Goal: Information Seeking & Learning: Learn about a topic

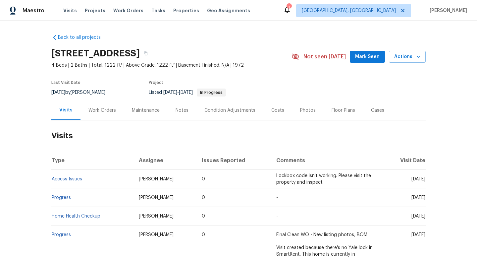
click at [95, 110] on div "Work Orders" at bounding box center [101, 110] width 27 height 7
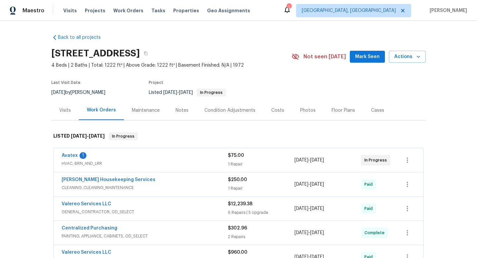
click at [174, 154] on div "Avatex 1" at bounding box center [145, 156] width 166 height 8
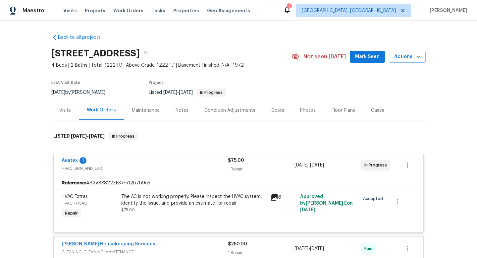
click at [65, 90] on span "[DATE]" at bounding box center [58, 92] width 14 height 5
copy div "9/10/2025 by Sheila Cooksey"
drag, startPoint x: 54, startPoint y: 157, endPoint x: 397, endPoint y: 167, distance: 342.4
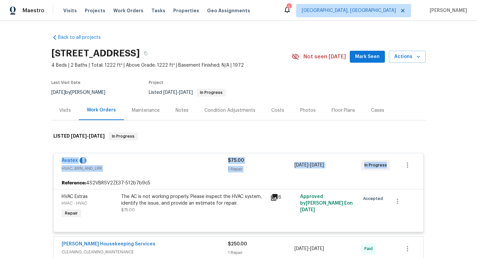
click at [397, 169] on div "Avatex 1 HVAC, BRN_AND_LRR $75.00 1 Repair 8/25/2025 - 8/27/2025 In Progress" at bounding box center [239, 165] width 370 height 24
copy div "Avatex 1 HVAC, BRN_AND_LRR $75.00 1 Repair 8/25/2025 - 8/27/2025 In Progress"
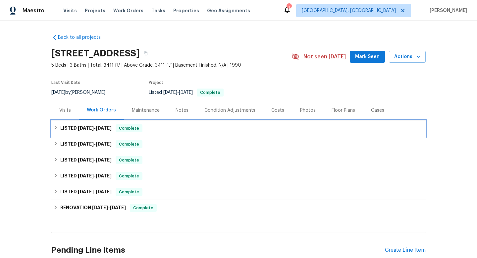
click at [100, 129] on span "9/13/25" at bounding box center [104, 128] width 16 height 5
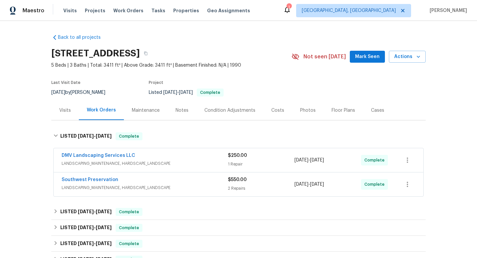
click at [203, 156] on div "DMV Landscaping Services LLC" at bounding box center [145, 156] width 166 height 8
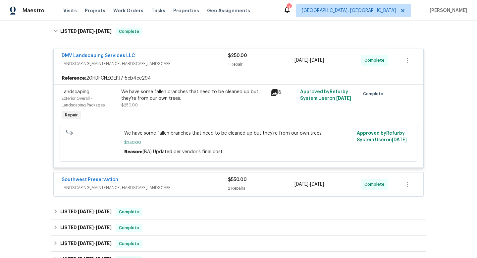
scroll to position [172, 0]
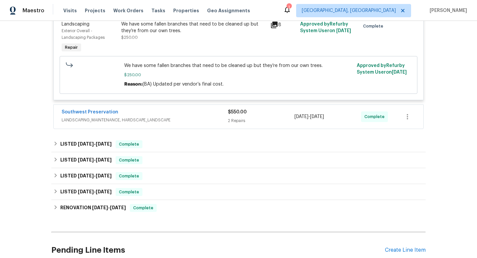
click at [202, 112] on div "Southwest Preservation" at bounding box center [145, 113] width 166 height 8
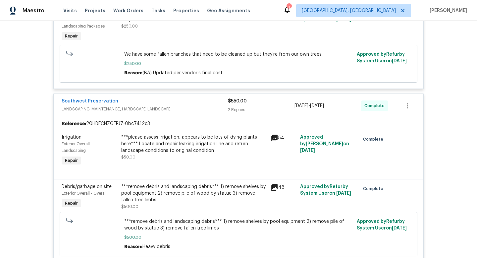
scroll to position [185, 0]
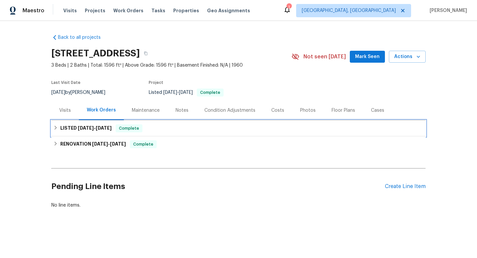
click at [78, 135] on div "LISTED [DATE] - [DATE] Complete" at bounding box center [238, 128] width 374 height 16
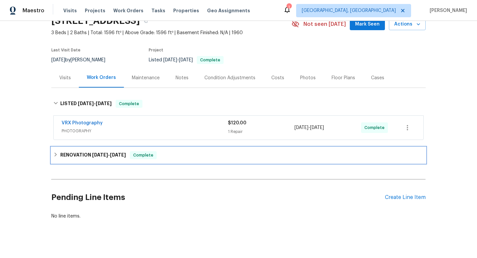
click at [82, 153] on h6 "RENOVATION [DATE] - [DATE]" at bounding box center [93, 155] width 66 height 8
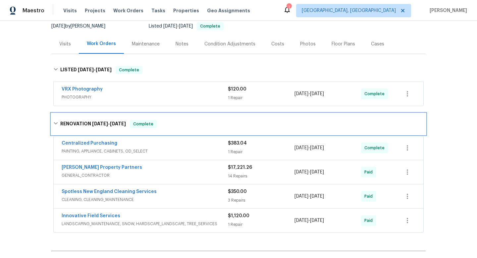
scroll to position [68, 0]
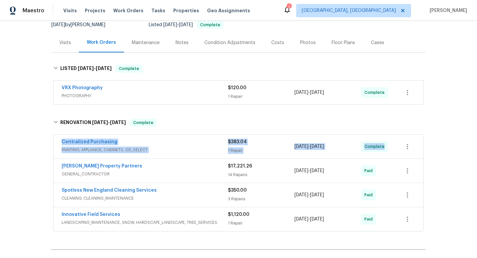
drag, startPoint x: 57, startPoint y: 139, endPoint x: 397, endPoint y: 150, distance: 339.4
click at [397, 150] on div "Centralized Purchasing PAINTING, APPLIANCE, CABINETS, OD_SELECT $383.04 1 Repai…" at bounding box center [239, 147] width 370 height 24
copy div "Centralized Purchasing PAINTING, APPLIANCE, CABINETS, OD_SELECT $383.04 1 Repai…"
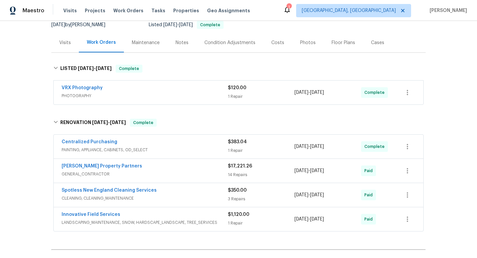
click at [7, 105] on div "Back to all projects [STREET_ADDRESS] 3 Beds | 2 Baths | Total: 1596 ft² | Abov…" at bounding box center [238, 139] width 477 height 237
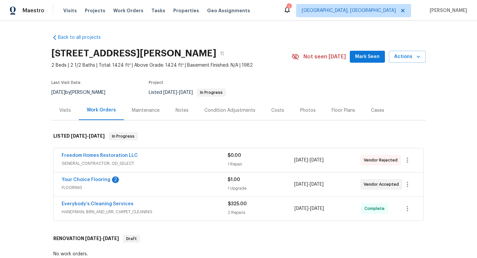
click at [158, 186] on span "FLOORING" at bounding box center [145, 187] width 166 height 7
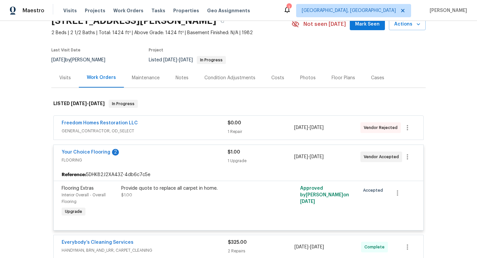
scroll to position [32, 0]
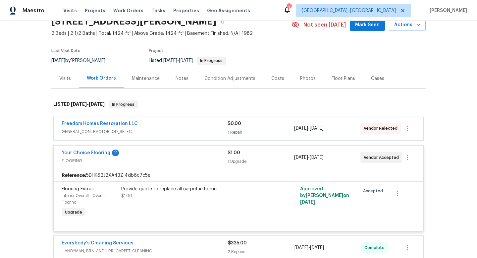
click at [178, 127] on div "Freedom Homes Restoration LLC" at bounding box center [145, 124] width 166 height 8
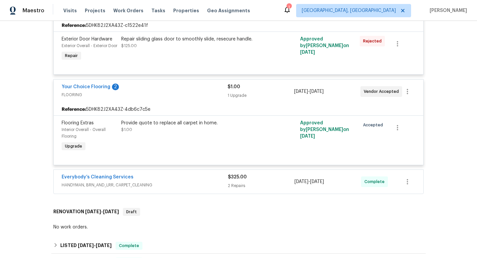
scroll to position [177, 0]
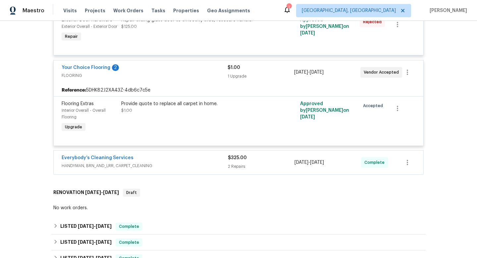
click at [191, 162] on div "Everybody’s Cleaning Services" at bounding box center [145, 158] width 166 height 8
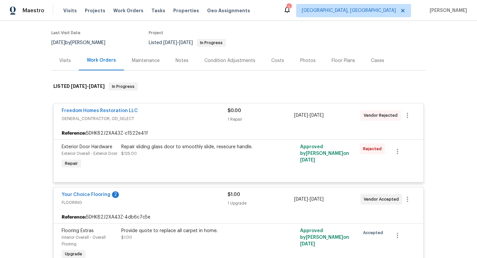
scroll to position [83, 0]
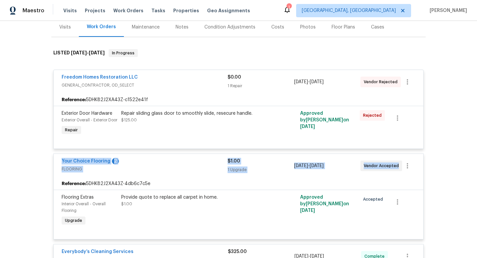
drag, startPoint x: 55, startPoint y: 167, endPoint x: 431, endPoint y: 172, distance: 375.7
click at [431, 172] on div "Back to all projects 3421 S Carter St Apt C, Tampa, FL 33629 2 Beds | 2 1/2 Bat…" at bounding box center [238, 139] width 477 height 237
copy div "Your Choice Flooring 2 FLOORING $1.00 1 Upgrade 8/25/2025 - 8/29/2025 Vendor Ac…"
